Goal: Transaction & Acquisition: Purchase product/service

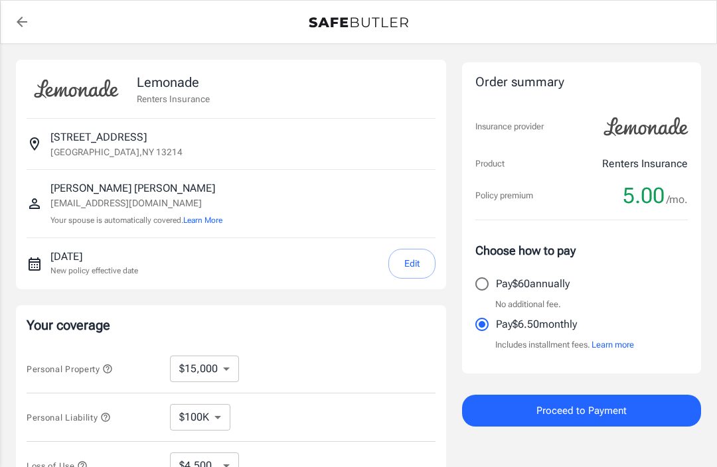
select select "15000"
select select "500"
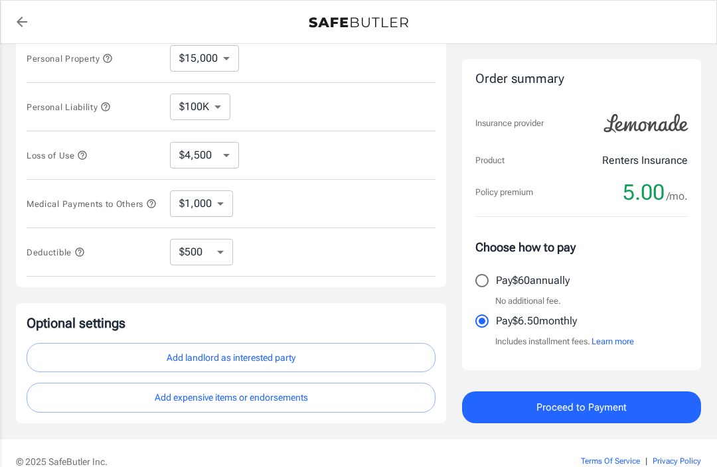
scroll to position [295, 0]
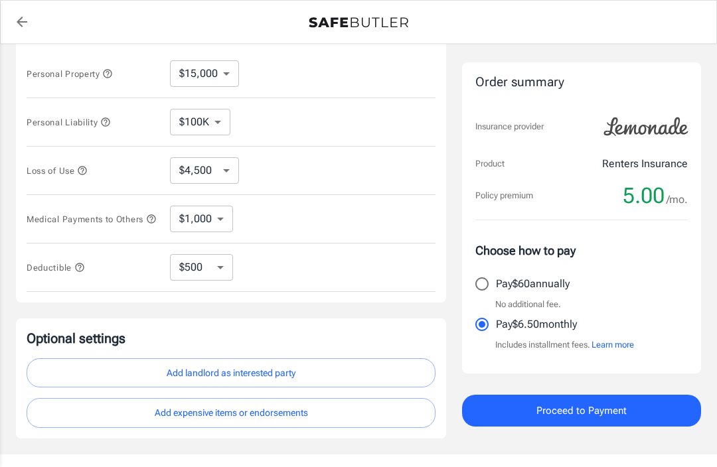
click at [614, 344] on button "Learn more" at bounding box center [612, 344] width 42 height 13
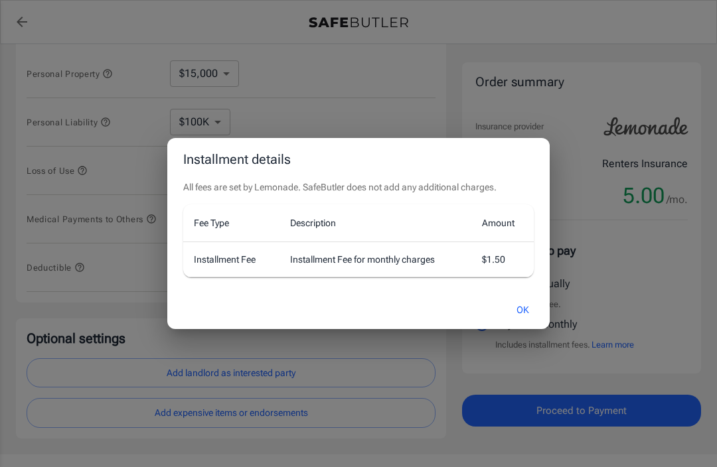
click at [524, 309] on button "OK" at bounding box center [522, 310] width 43 height 29
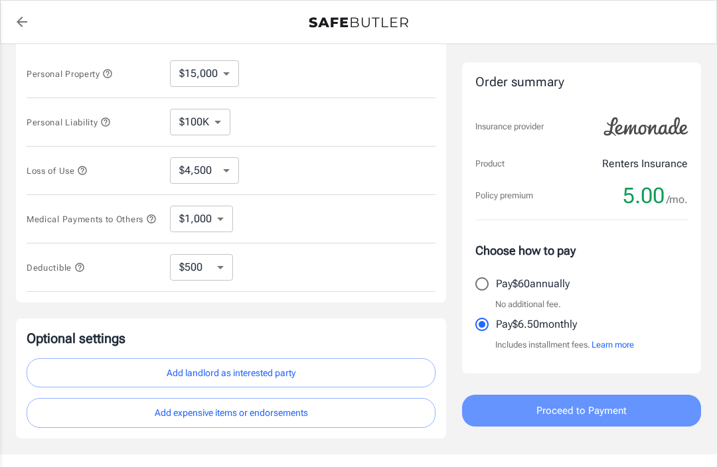
click at [599, 410] on span "Proceed to Payment" at bounding box center [581, 410] width 90 height 17
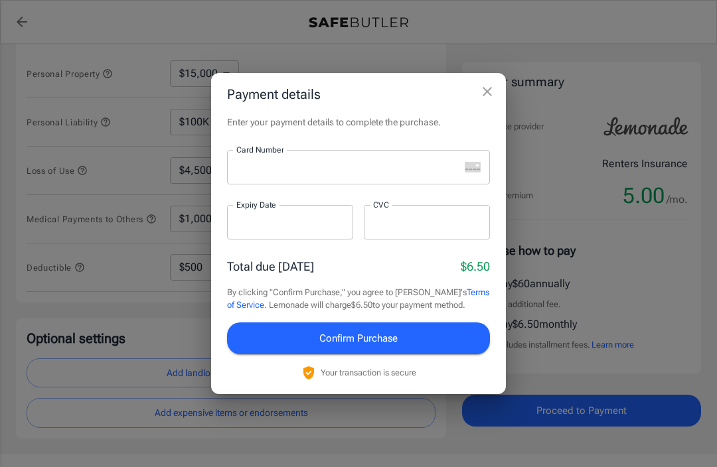
click at [0, 208] on html "Policy premium 5.00 /mo Lemonade Renters Insurance [STREET_ADDRESS] [PERSON_NAM…" at bounding box center [358, 126] width 717 height 843
click at [140, 463] on div "Payment details Enter your payment details to complete the purchase. Card Numbe…" at bounding box center [358, 233] width 717 height 467
click at [419, 141] on div "Enter your payment details to complete the purchase. Card Number Card Number ​ …" at bounding box center [358, 254] width 295 height 279
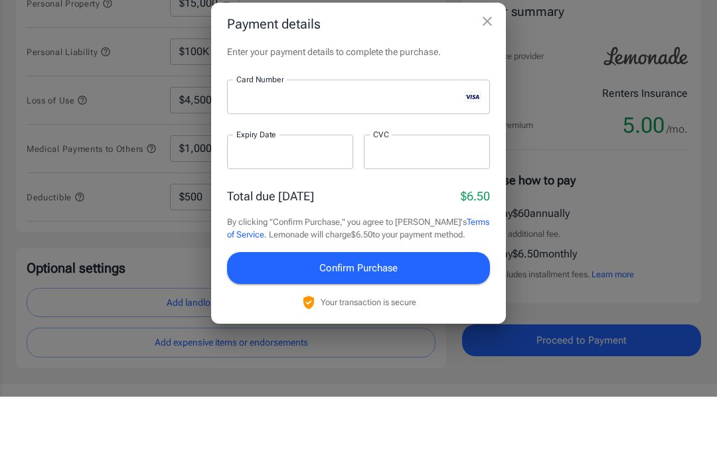
scroll to position [366, 0]
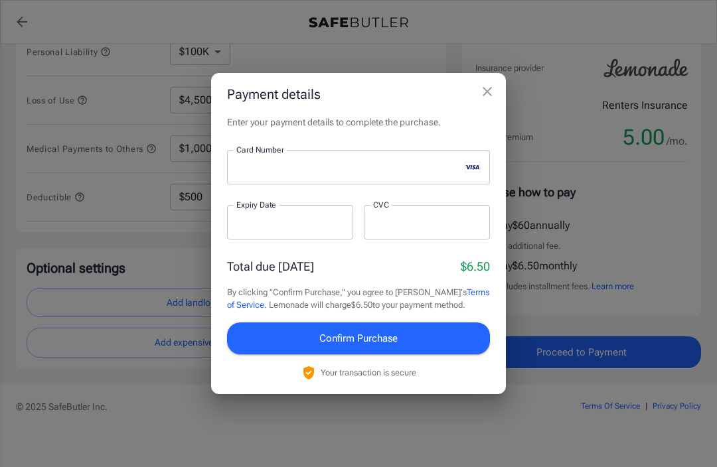
click at [420, 338] on button "Confirm Purchase" at bounding box center [358, 339] width 263 height 32
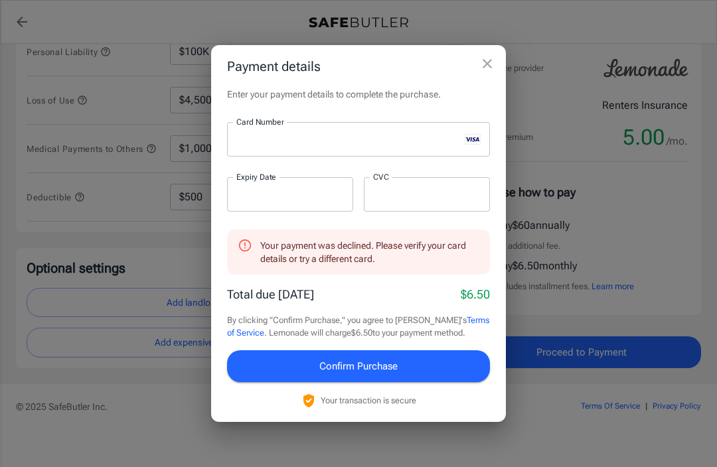
click at [388, 365] on span "Confirm Purchase" at bounding box center [358, 366] width 78 height 17
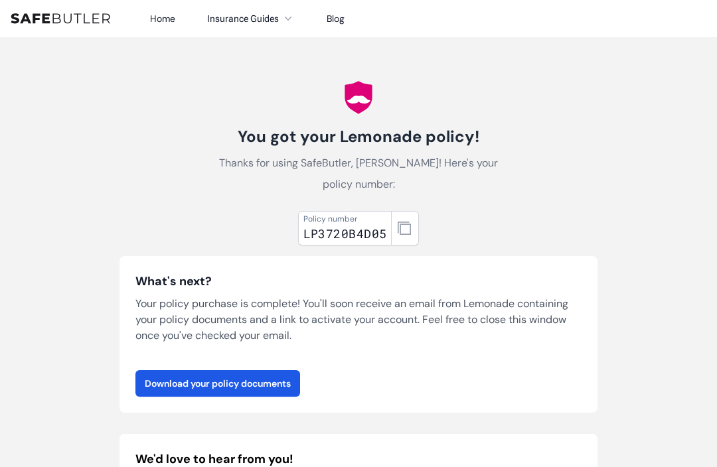
click at [156, 384] on link "Download your policy documents" at bounding box center [217, 383] width 165 height 27
